Goal: Task Accomplishment & Management: Complete application form

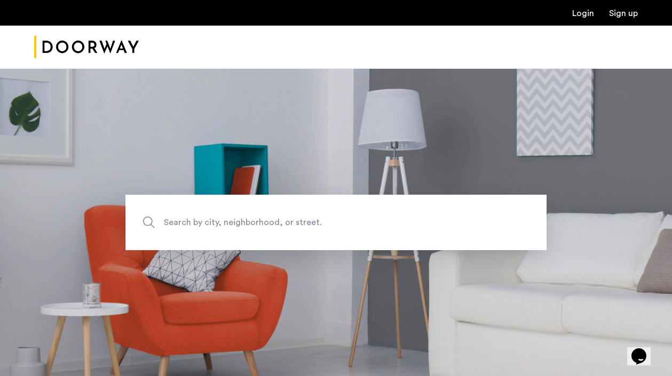
click at [581, 17] on link "Login" at bounding box center [583, 13] width 22 height 9
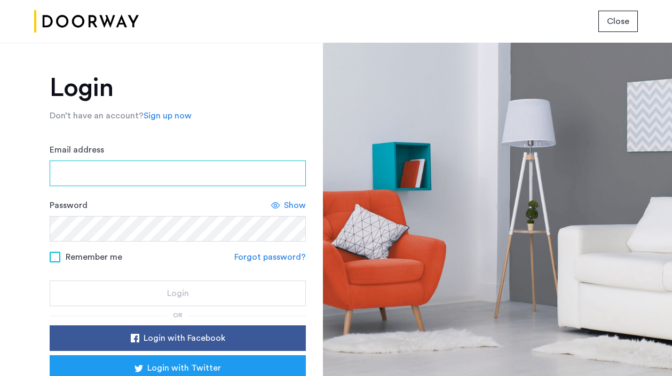
click at [65, 176] on input "Email address" at bounding box center [178, 174] width 256 height 26
paste input "**********"
type input "**********"
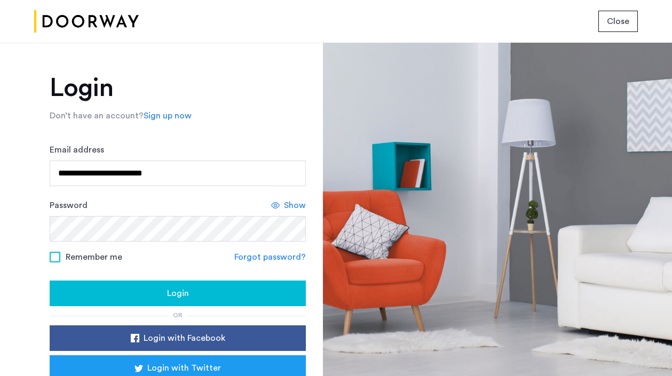
click at [207, 291] on div "Login" at bounding box center [177, 293] width 239 height 13
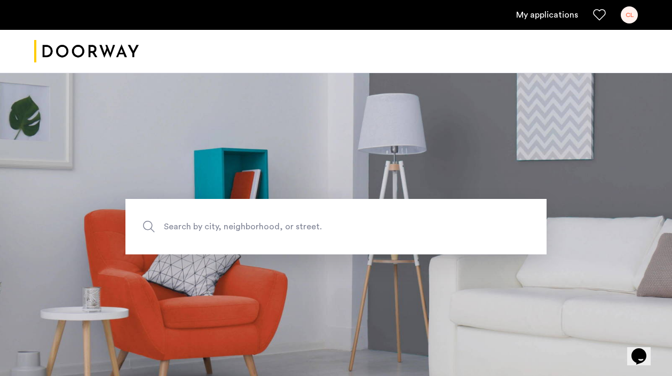
click at [77, 48] on img "Cazamio logo" at bounding box center [86, 51] width 105 height 40
click at [547, 17] on link "My applications" at bounding box center [547, 15] width 62 height 13
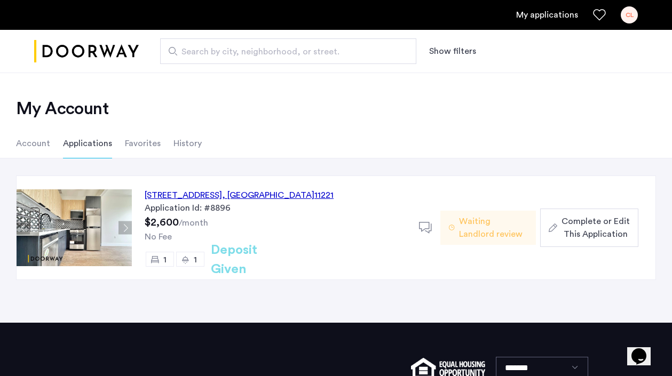
click at [279, 193] on span ", [GEOGRAPHIC_DATA]" at bounding box center [268, 195] width 92 height 9
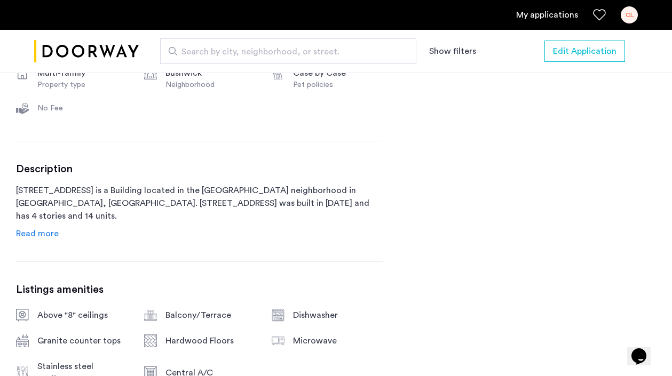
scroll to position [500, 0]
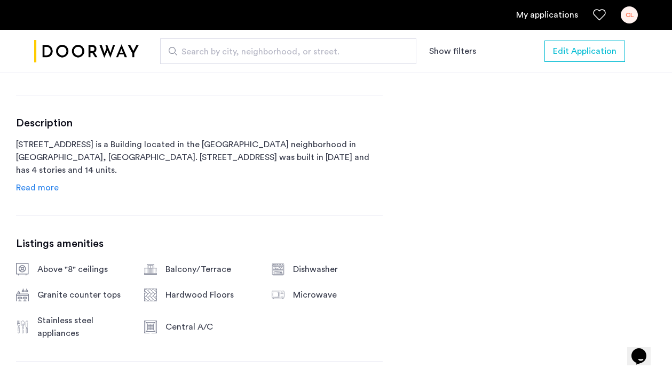
click at [30, 192] on span "Read more" at bounding box center [37, 188] width 43 height 9
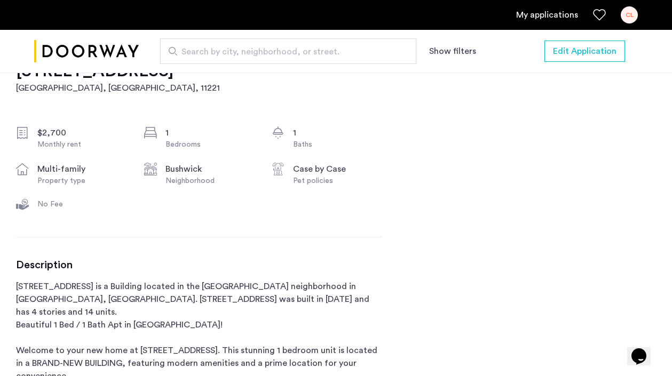
scroll to position [469, 0]
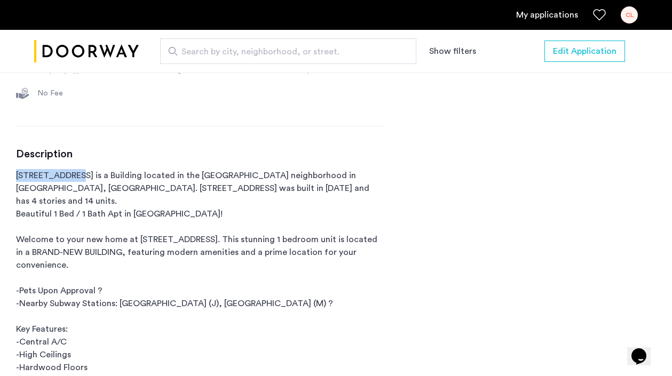
drag, startPoint x: 73, startPoint y: 194, endPoint x: 7, endPoint y: 197, distance: 65.2
copy p "[STREET_ADDRESS]"
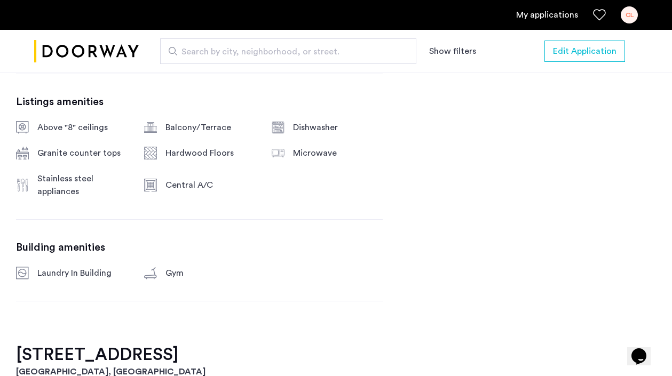
scroll to position [1038, 0]
drag, startPoint x: 176, startPoint y: 191, endPoint x: 155, endPoint y: 192, distance: 20.3
click at [155, 192] on div "Central A/C" at bounding box center [199, 186] width 111 height 26
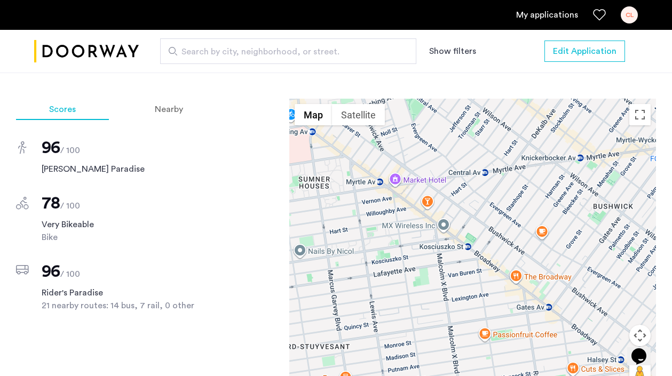
scroll to position [1377, 0]
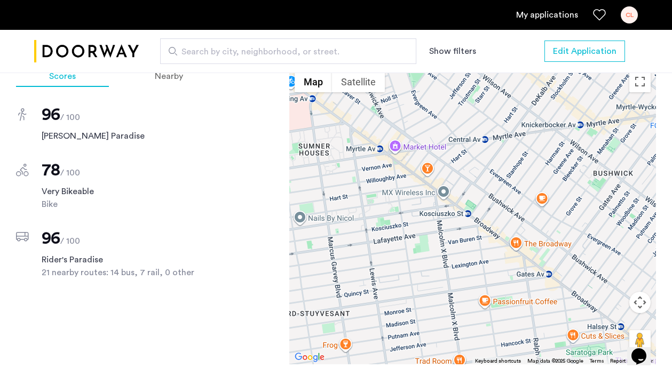
copy div "Central A/C"
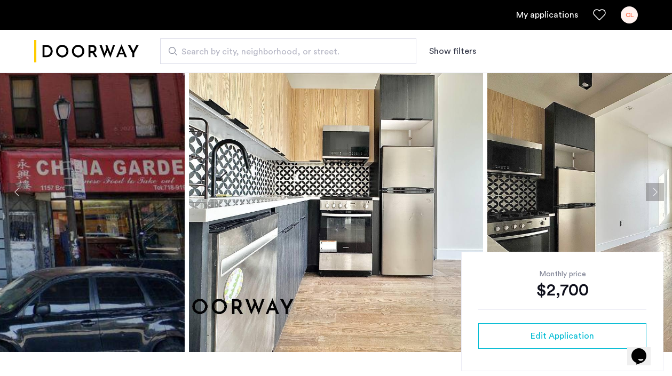
scroll to position [76, 0]
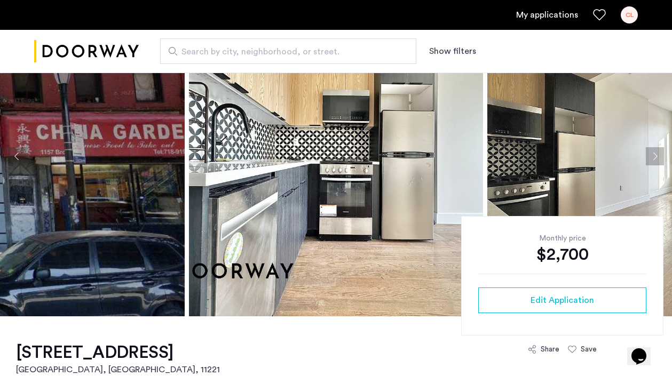
click at [653, 157] on button "Next apartment" at bounding box center [655, 156] width 18 height 18
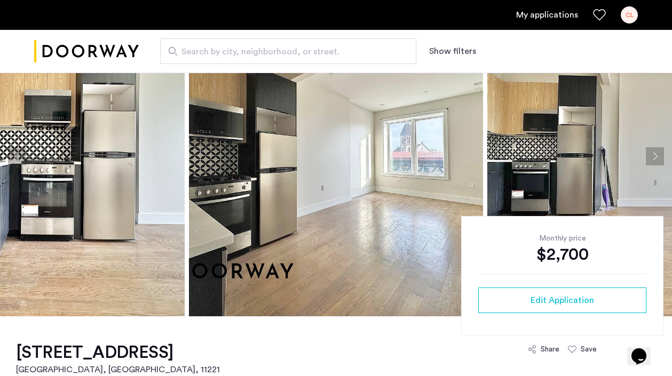
click at [653, 157] on button "Next apartment" at bounding box center [655, 156] width 18 height 18
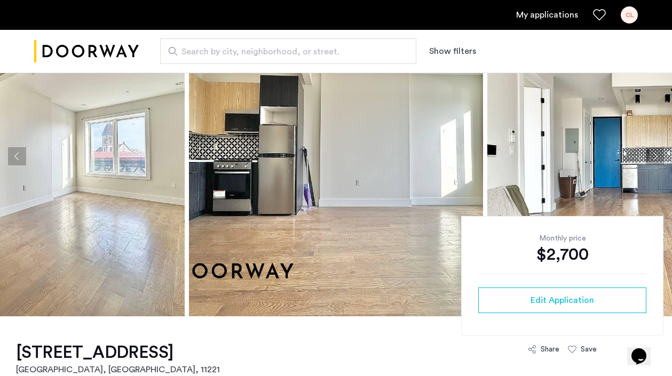
click at [653, 157] on button "Next apartment" at bounding box center [655, 156] width 18 height 18
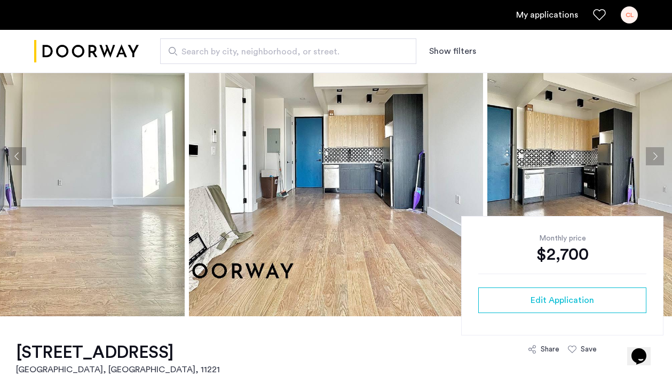
click at [653, 157] on button "Next apartment" at bounding box center [655, 156] width 18 height 18
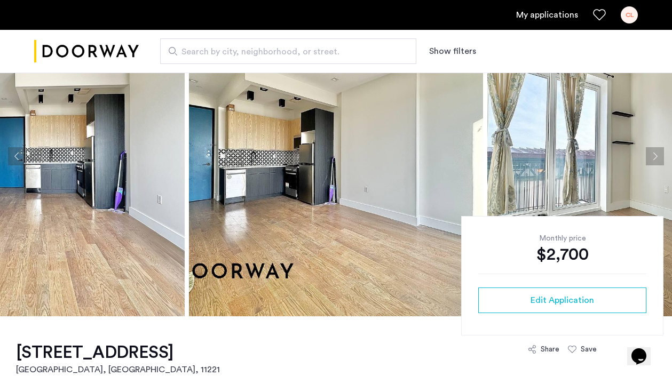
click at [653, 157] on button "Next apartment" at bounding box center [655, 156] width 18 height 18
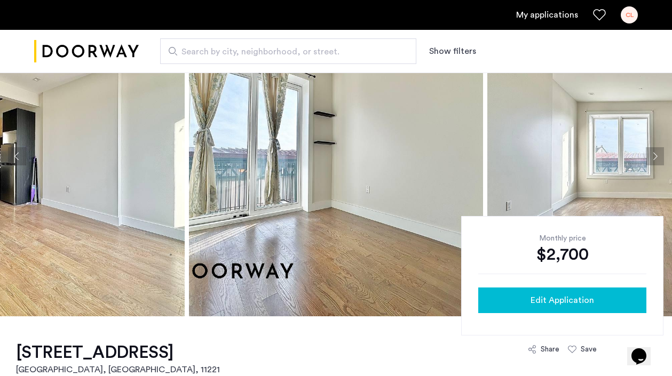
click at [561, 294] on span "Edit Application" at bounding box center [561, 300] width 63 height 13
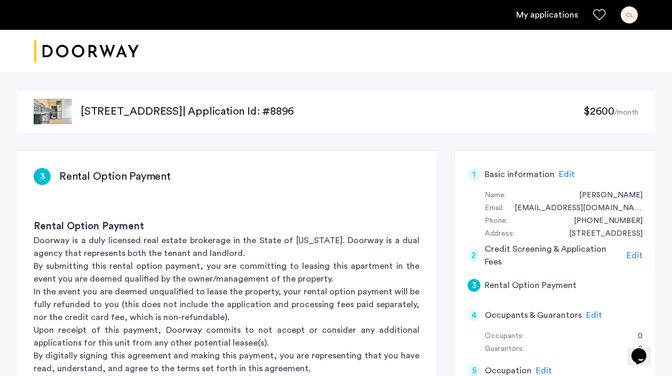
click at [472, 283] on div "3" at bounding box center [473, 285] width 13 height 13
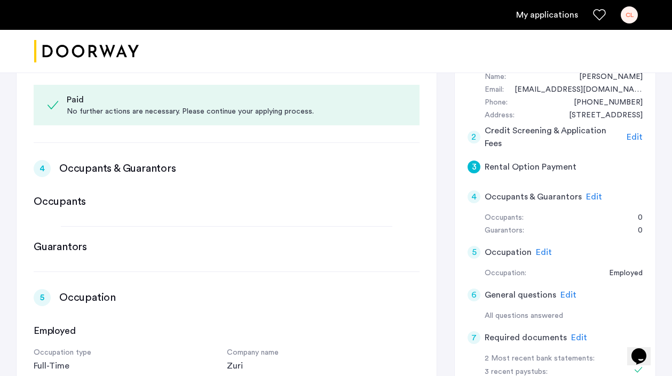
scroll to position [107, 0]
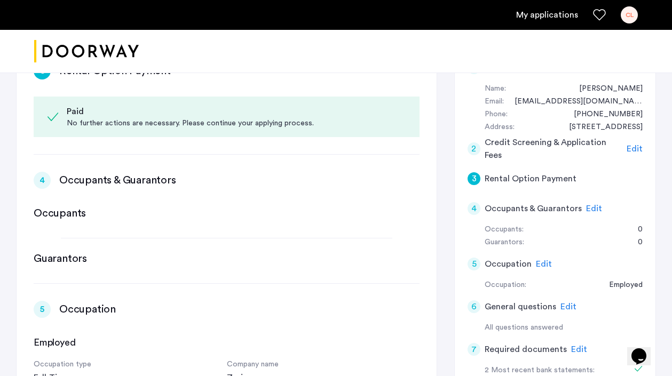
click at [471, 177] on div "3" at bounding box center [473, 178] width 13 height 13
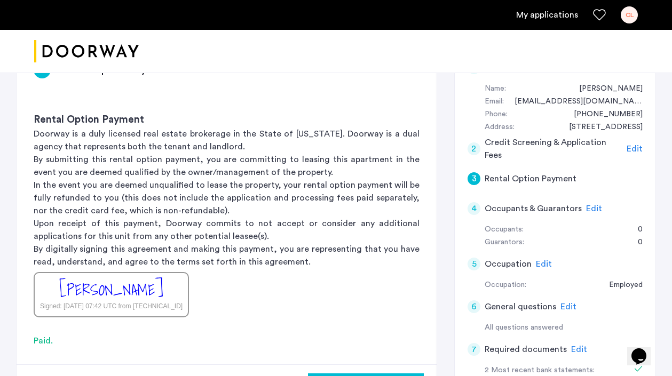
click at [471, 178] on div "3" at bounding box center [473, 178] width 13 height 13
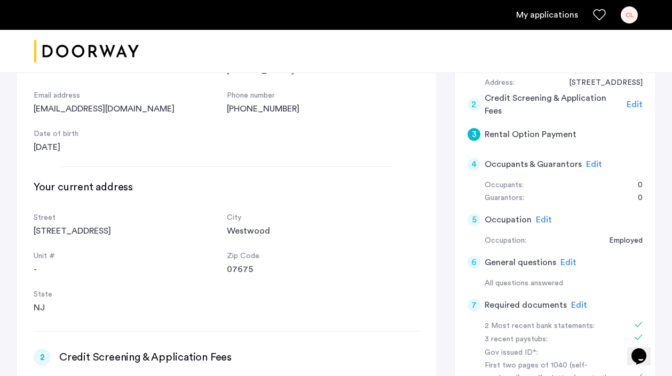
scroll to position [0, 0]
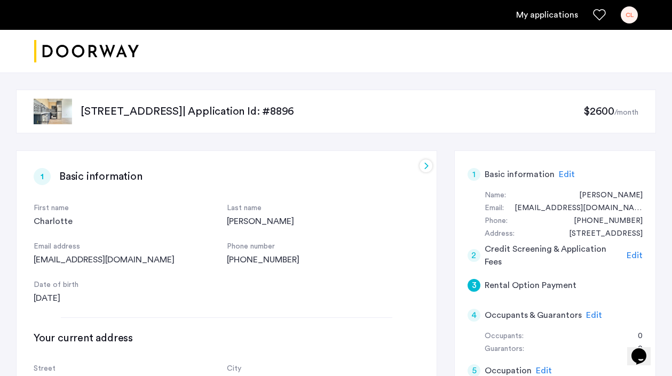
click at [562, 17] on link "My applications" at bounding box center [547, 15] width 62 height 13
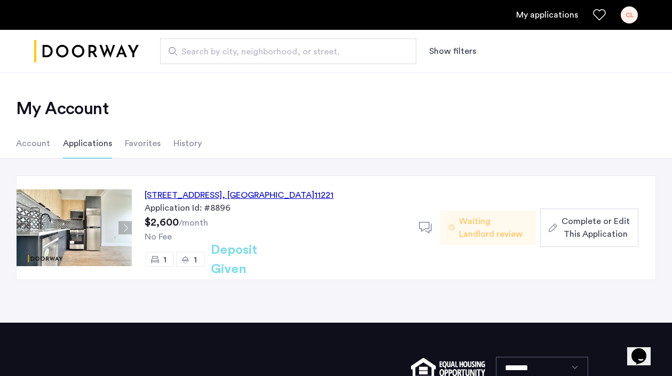
click at [197, 194] on div "[STREET_ADDRESS]" at bounding box center [239, 195] width 189 height 13
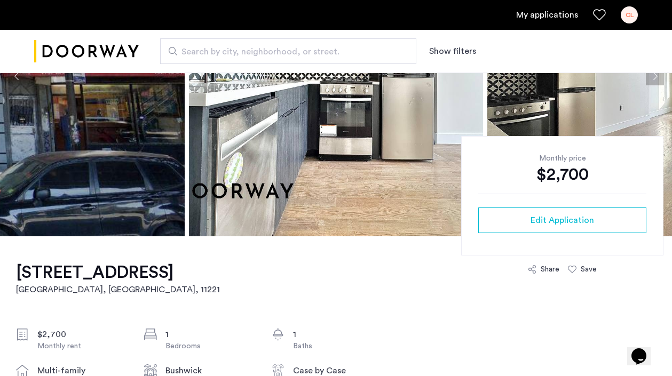
scroll to position [275, 0]
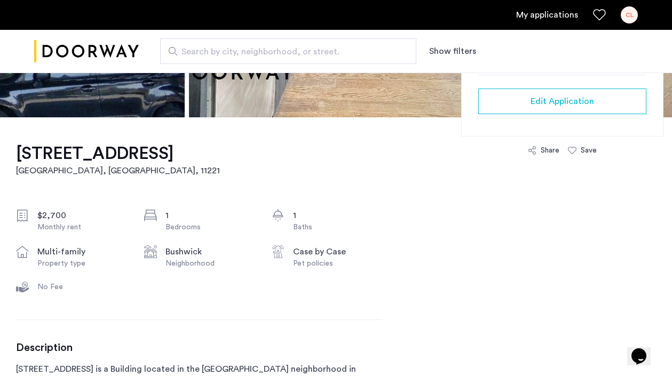
drag, startPoint x: 17, startPoint y: 151, endPoint x: 547, endPoint y: 0, distance: 552.0
